Goal: Information Seeking & Learning: Learn about a topic

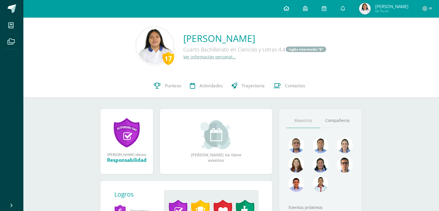
click at [287, 5] on link at bounding box center [286, 8] width 20 height 17
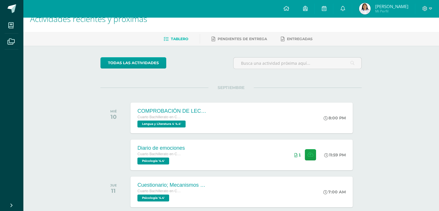
scroll to position [23, 0]
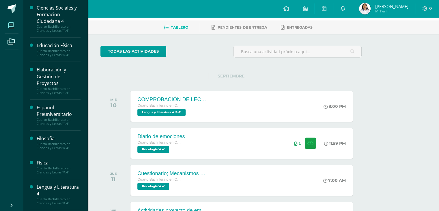
click at [5, 26] on span at bounding box center [11, 25] width 13 height 13
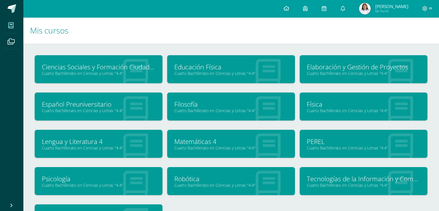
click at [116, 177] on link "Psicología" at bounding box center [99, 178] width 114 height 9
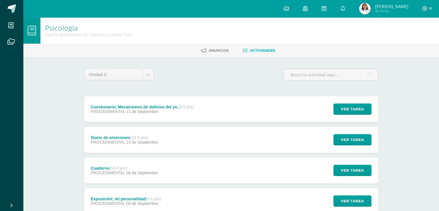
click at [157, 201] on span "08 de Septiembre" at bounding box center [142, 203] width 32 height 5
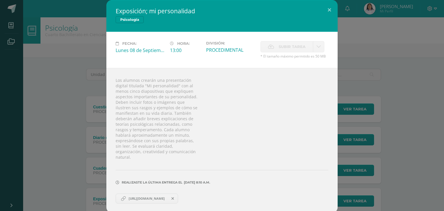
click at [168, 199] on span "[URL][DOMAIN_NAME]" at bounding box center [147, 198] width 42 height 5
click at [148, 200] on span "https://www.canva.com/design/DAGyWMHCDIk/vzjzkCk0BZ6oiu_uGjqv-A/edit?utm_conten…" at bounding box center [147, 198] width 42 height 5
